Goal: Register for event/course

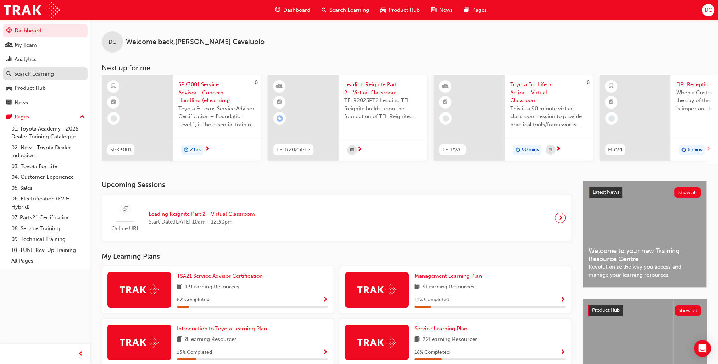
click at [45, 73] on div "Search Learning" at bounding box center [34, 74] width 40 height 8
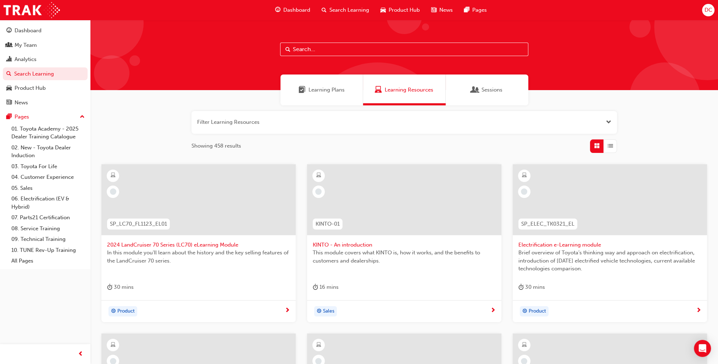
click at [354, 50] on input "text" at bounding box center [404, 49] width 248 height 13
click at [327, 88] on span "Learning Plans" at bounding box center [327, 90] width 36 height 8
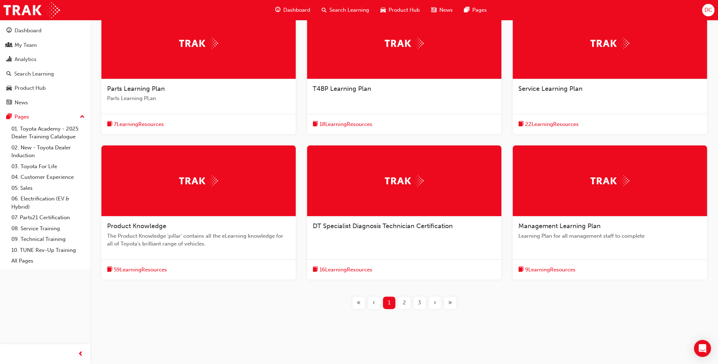
scroll to position [158, 0]
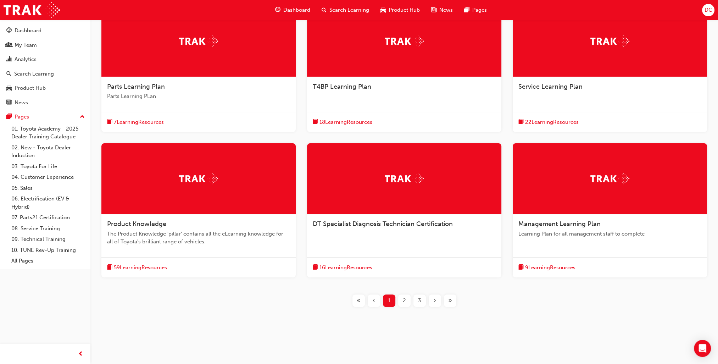
click at [412, 186] on div at bounding box center [404, 178] width 194 height 71
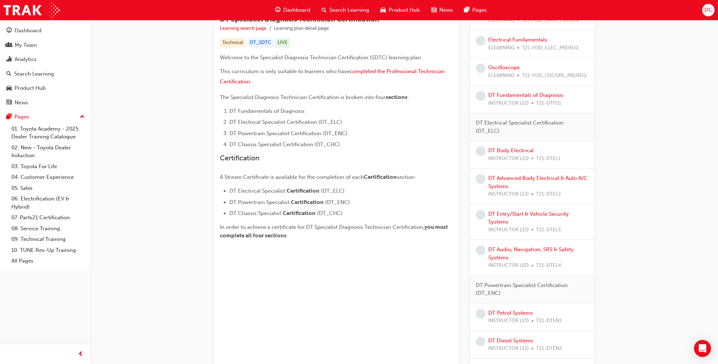
scroll to position [142, 0]
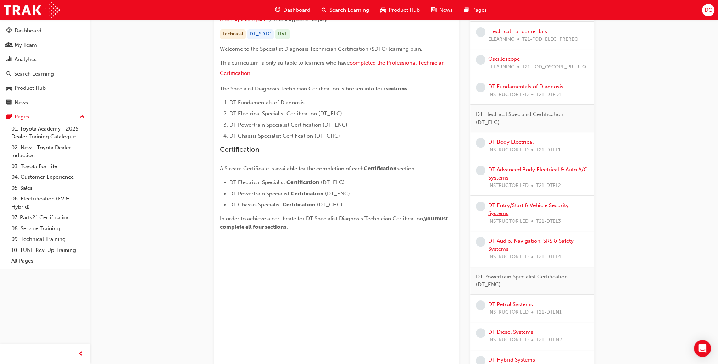
click at [505, 204] on link "DT Entry/Start & Vehicle Security Systems" at bounding box center [528, 209] width 81 height 15
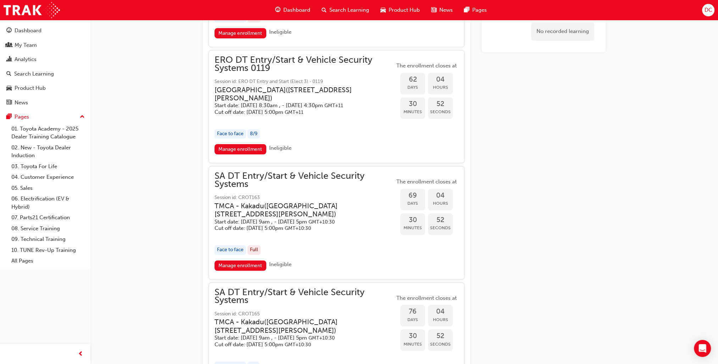
scroll to position [848, 0]
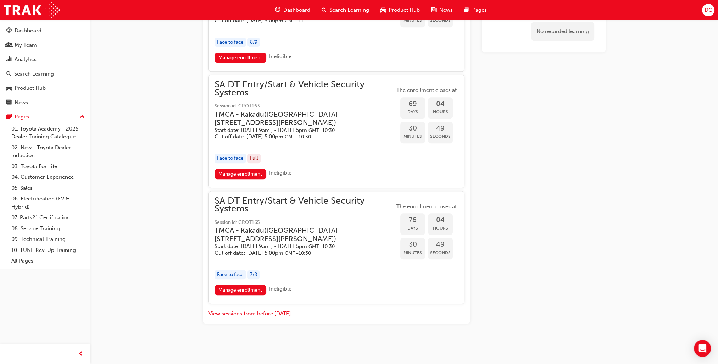
click at [304, 197] on span "SA DT Entry/Start & Vehicle Security Systems" at bounding box center [305, 205] width 180 height 16
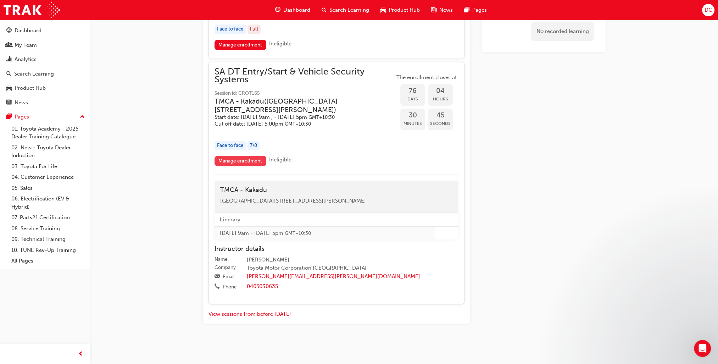
scroll to position [0, 0]
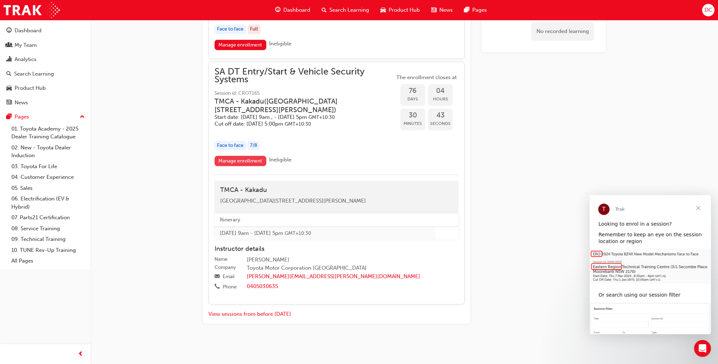
click at [254, 161] on link "Manage enrollment" at bounding box center [241, 161] width 52 height 10
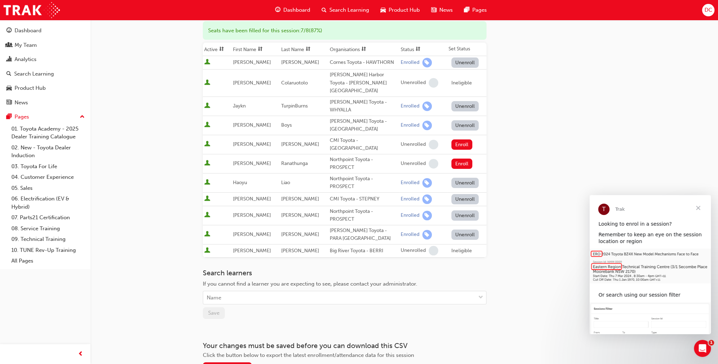
scroll to position [92, 0]
click at [436, 292] on div "Name" at bounding box center [339, 298] width 272 height 12
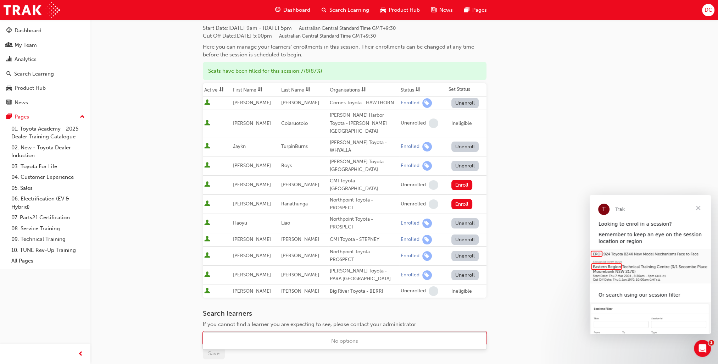
scroll to position [71, 0]
